Goal: Task Accomplishment & Management: Use online tool/utility

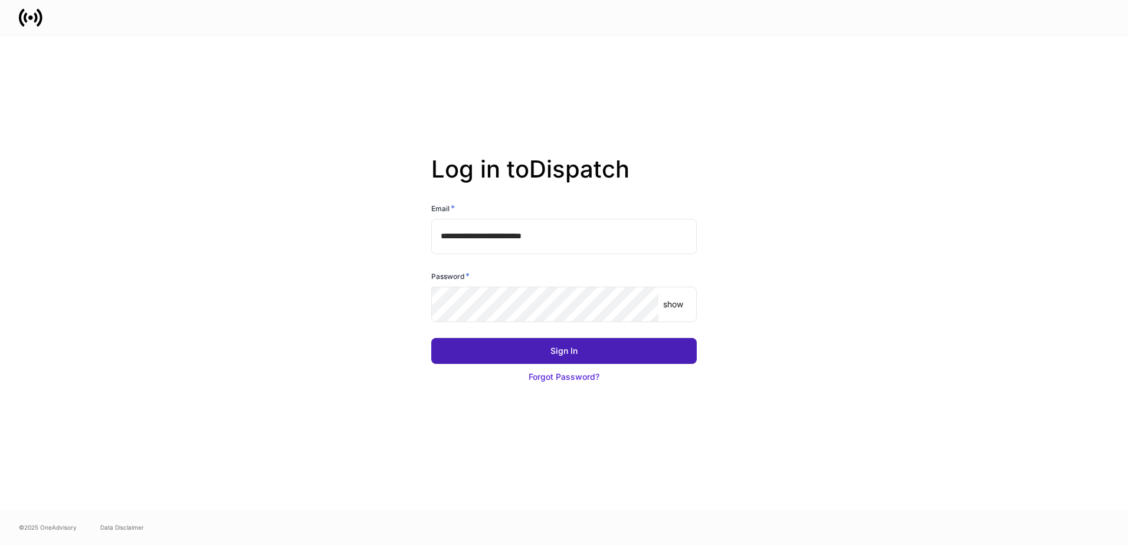
click at [599, 350] on button "Sign In" at bounding box center [563, 351] width 265 height 26
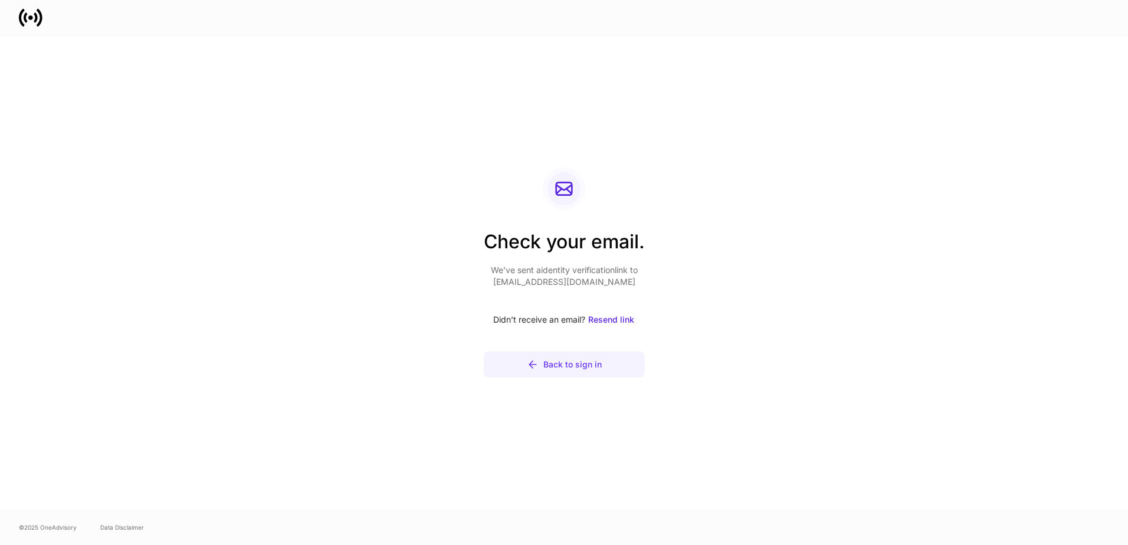
click at [583, 365] on div "Back to sign in" at bounding box center [572, 365] width 58 height 12
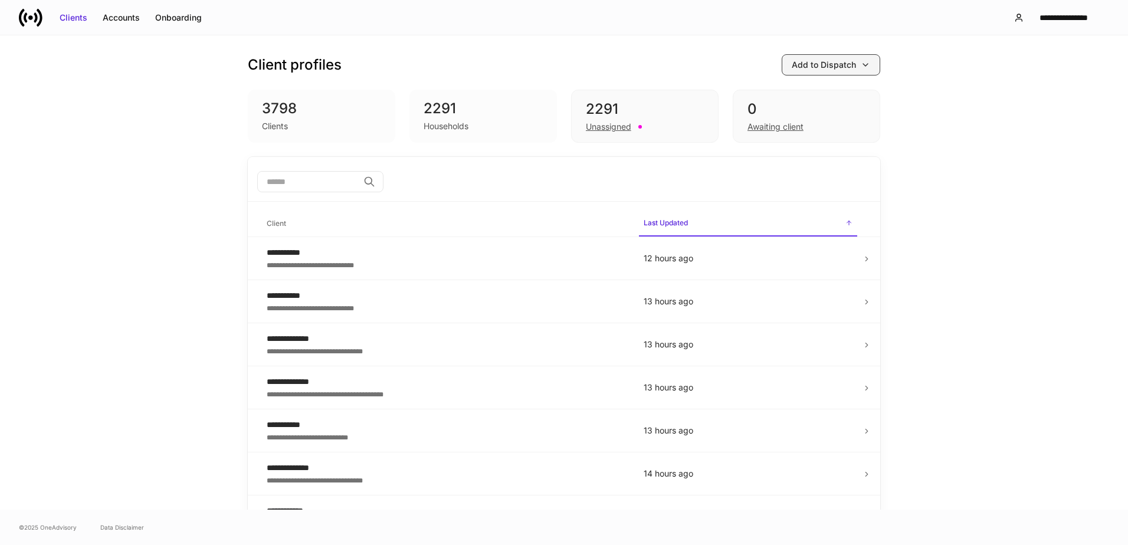
click at [847, 64] on div "Add to Dispatch" at bounding box center [824, 65] width 64 height 12
click at [595, 27] on div at bounding box center [564, 272] width 1128 height 545
click at [128, 19] on div "Accounts" at bounding box center [121, 18] width 37 height 12
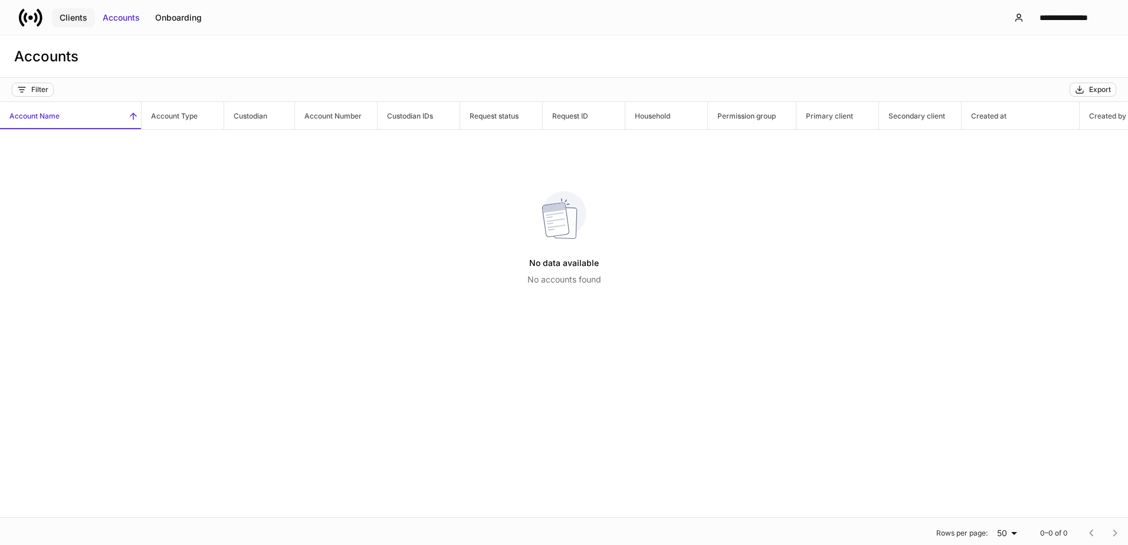
click at [78, 18] on div "Clients" at bounding box center [74, 18] width 28 height 12
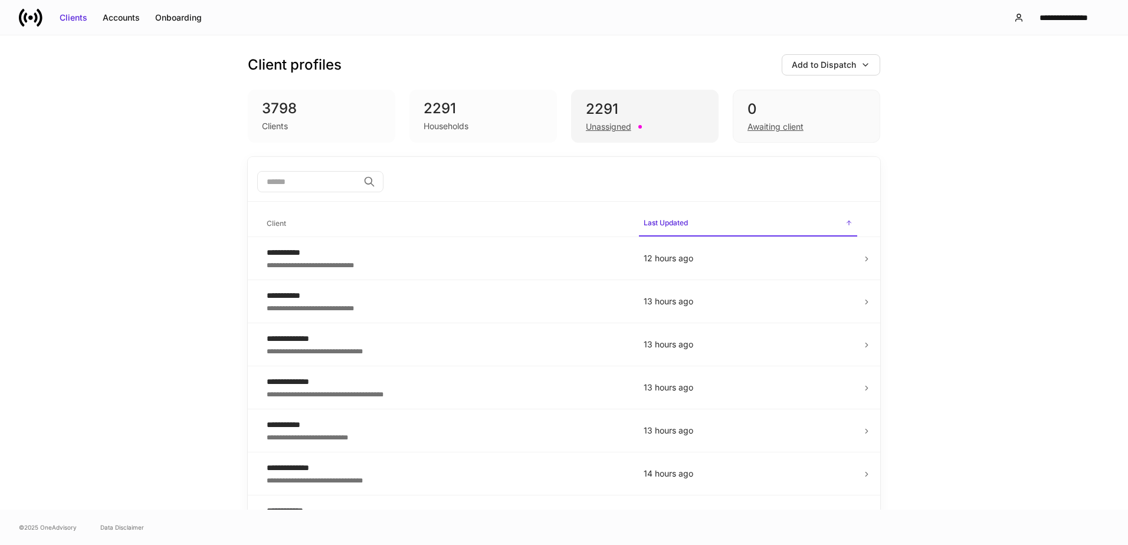
click at [607, 124] on div "Unassigned" at bounding box center [608, 127] width 45 height 12
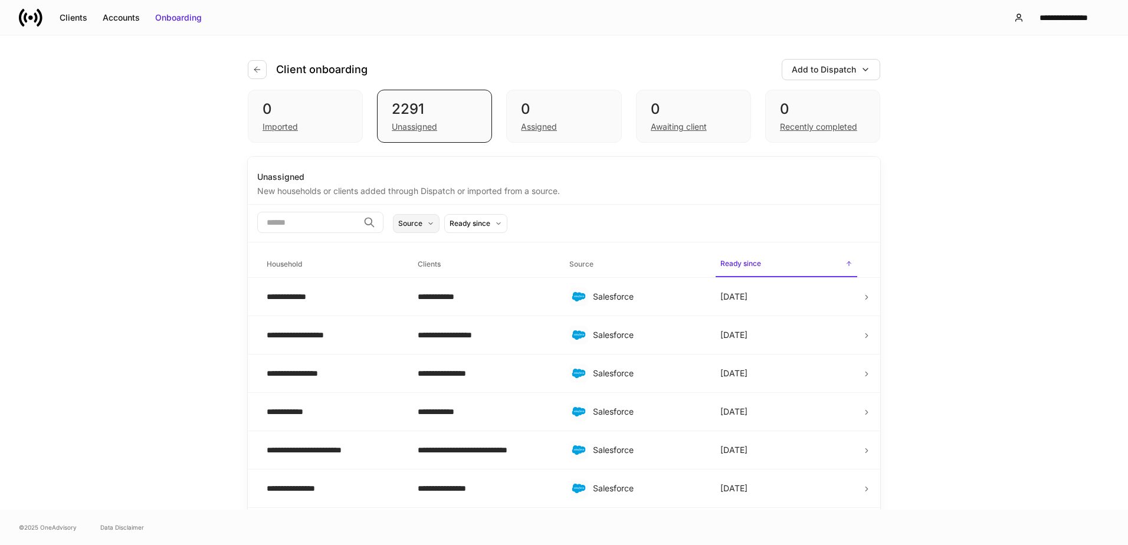
click at [434, 225] on icon at bounding box center [430, 223] width 7 height 7
click at [644, 210] on div at bounding box center [564, 272] width 1128 height 545
click at [863, 297] on icon at bounding box center [867, 297] width 8 height 8
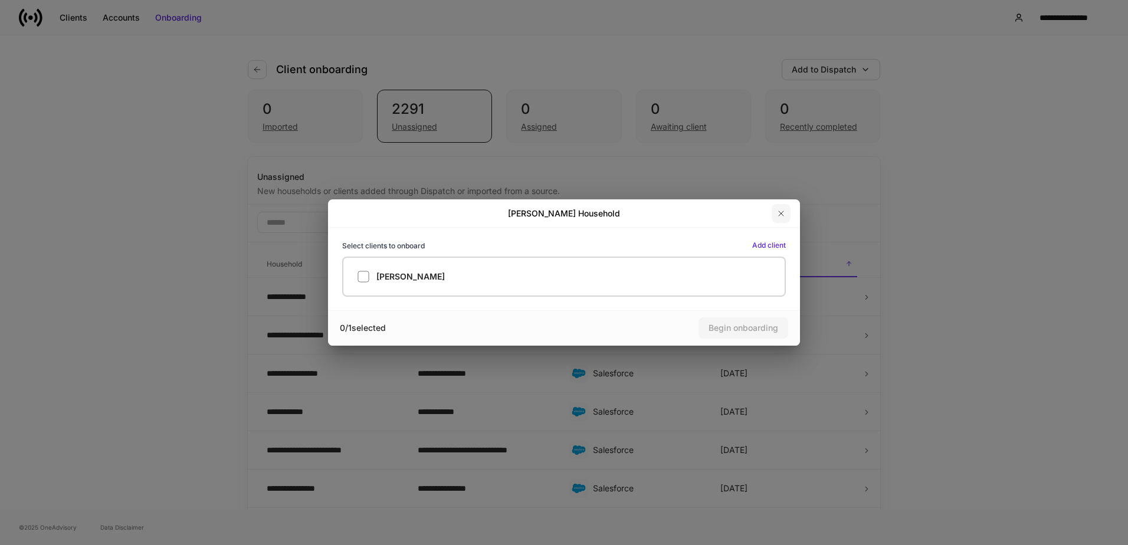
drag, startPoint x: 775, startPoint y: 206, endPoint x: 781, endPoint y: 206, distance: 6.5
click at [775, 206] on button "button" at bounding box center [781, 213] width 19 height 19
